Goal: Task Accomplishment & Management: Use online tool/utility

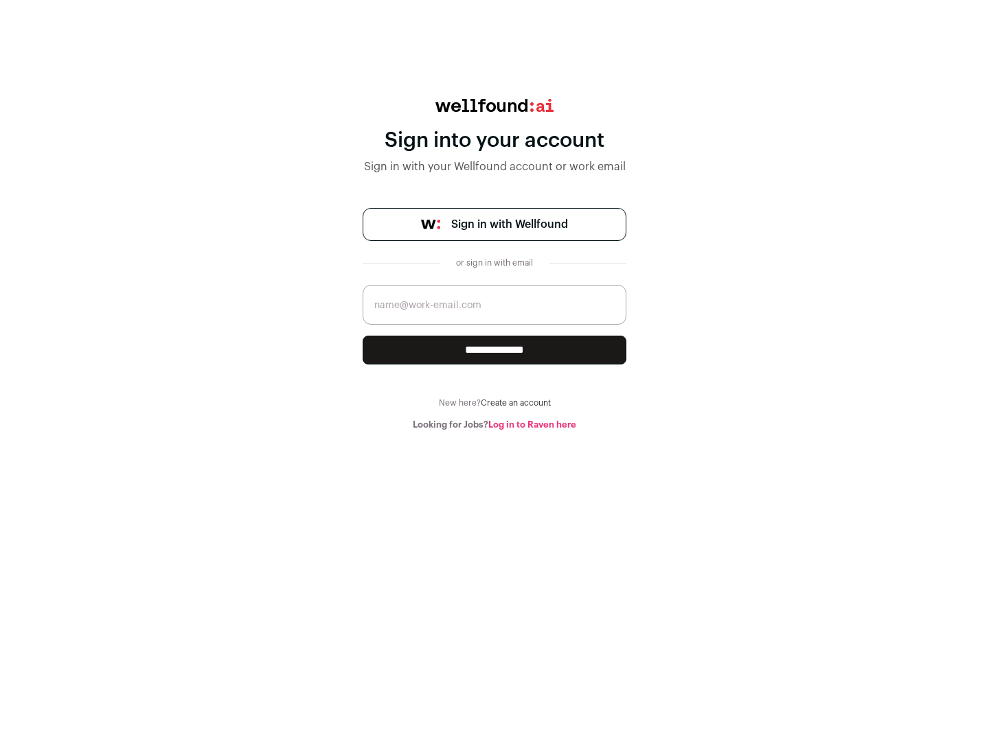
click at [509, 225] on span "Sign in with Wellfound" at bounding box center [509, 224] width 117 height 16
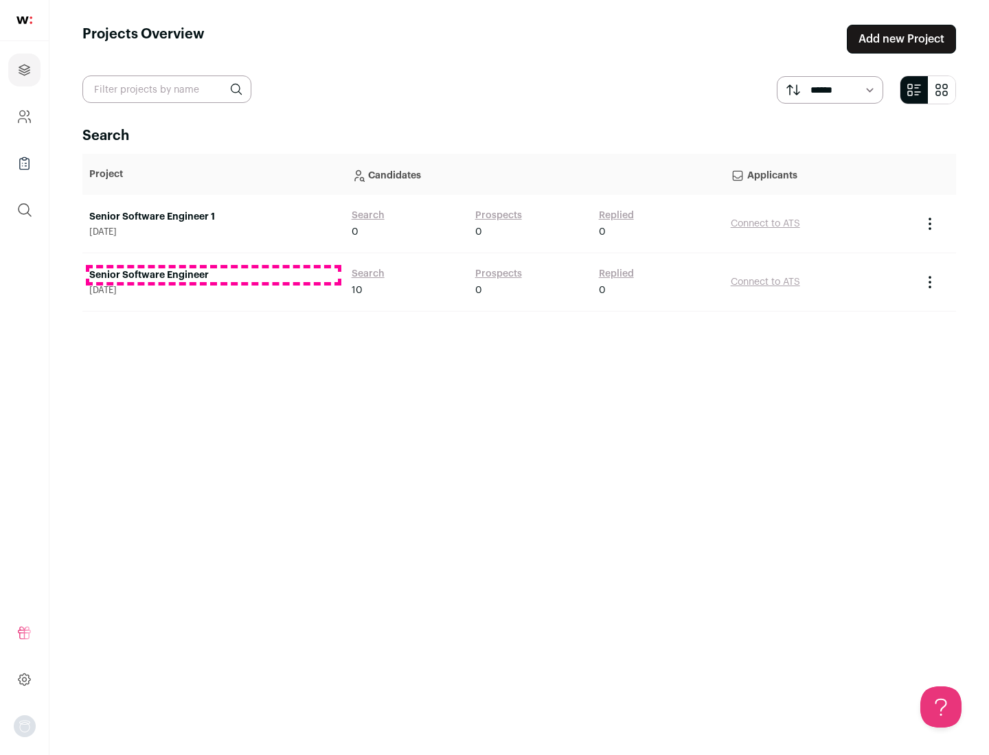
click at [213, 275] on link "Senior Software Engineer" at bounding box center [213, 276] width 249 height 14
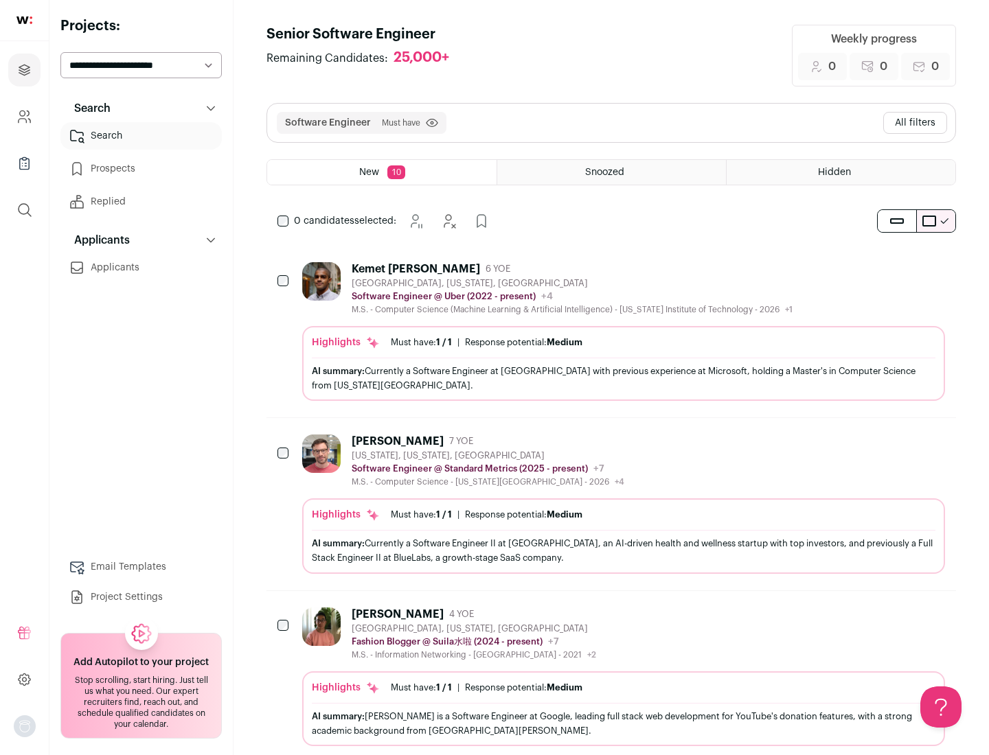
click at [611, 332] on div "Highlights Must have: 1 / 1 How many must haves have been fulfilled? | Response…" at bounding box center [623, 363] width 643 height 75
